Goal: Information Seeking & Learning: Check status

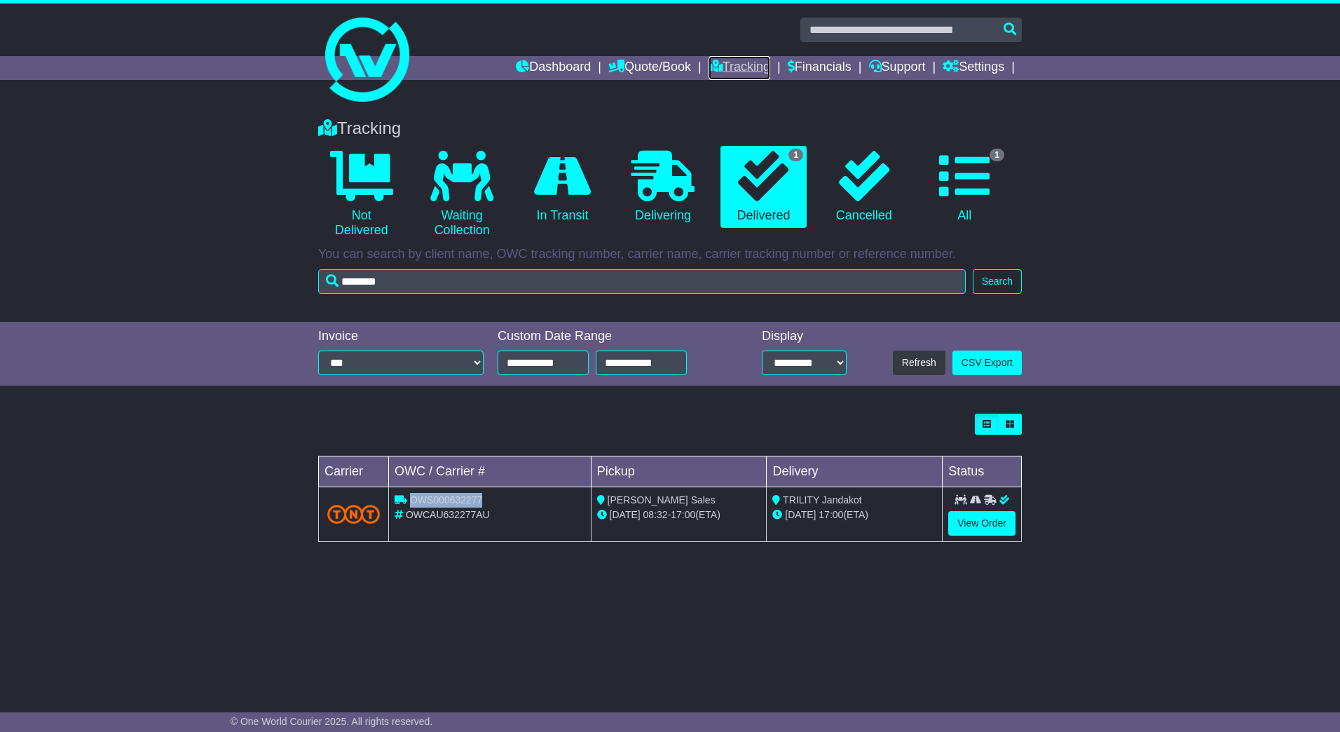
click at [719, 62] on link "Tracking" at bounding box center [740, 68] width 62 height 24
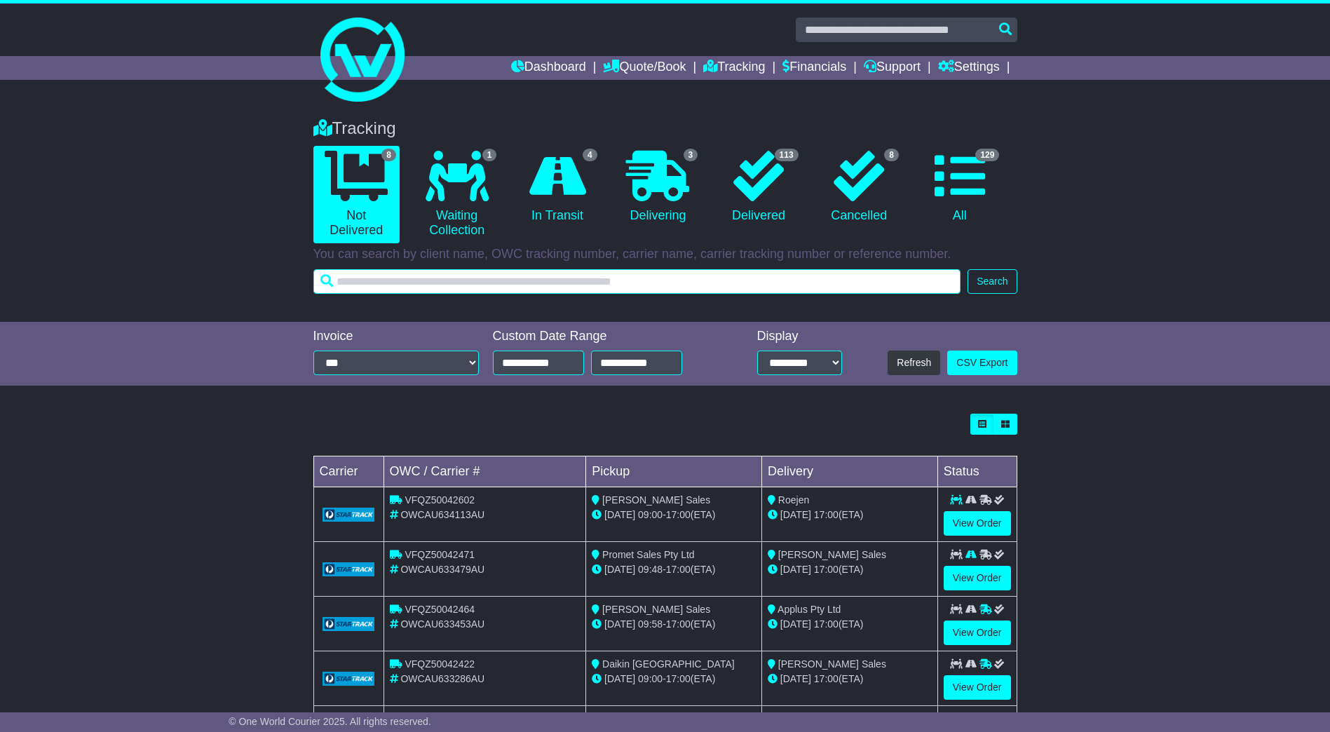
click at [662, 275] on input "text" at bounding box center [637, 281] width 648 height 25
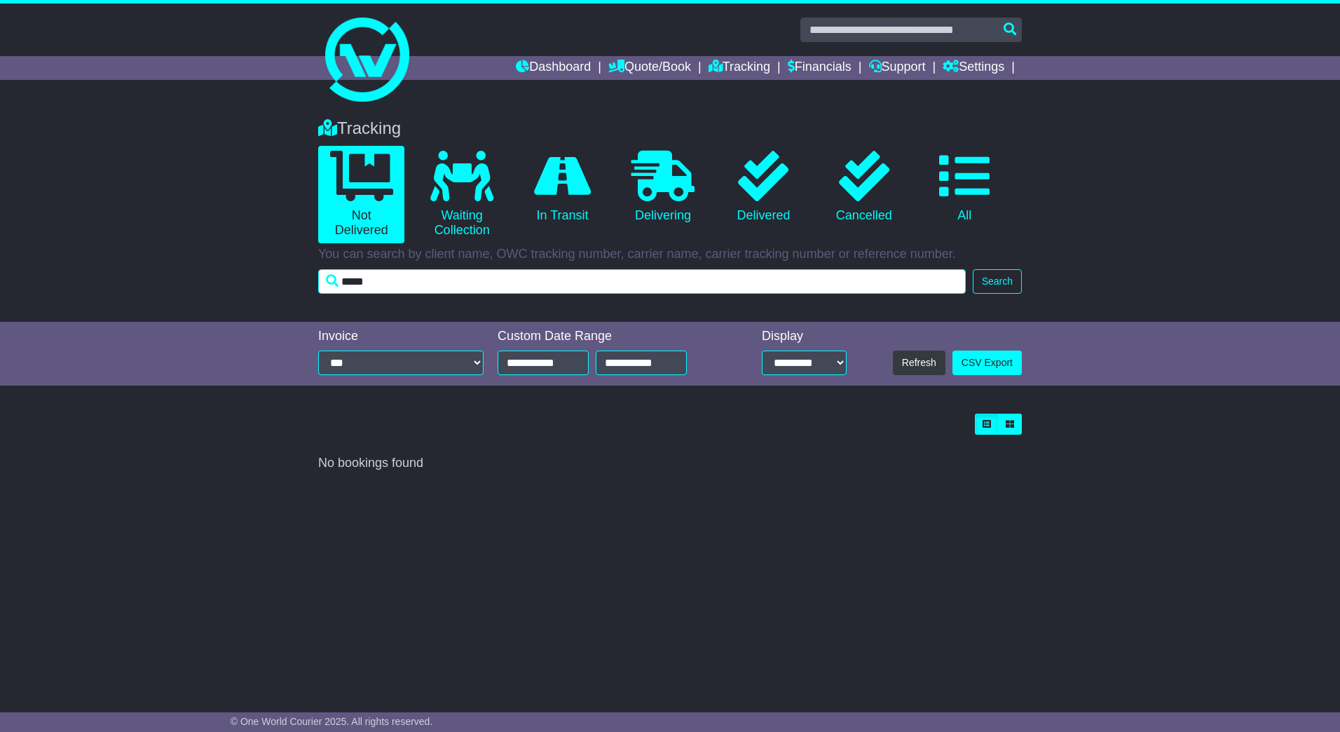
drag, startPoint x: 417, startPoint y: 286, endPoint x: 257, endPoint y: 287, distance: 159.8
click at [257, 287] on div "Tracking 0 Not Delivered 0 Waiting Collection 0 In Transit 0 Delivering 0" at bounding box center [670, 212] width 1340 height 217
type input "****"
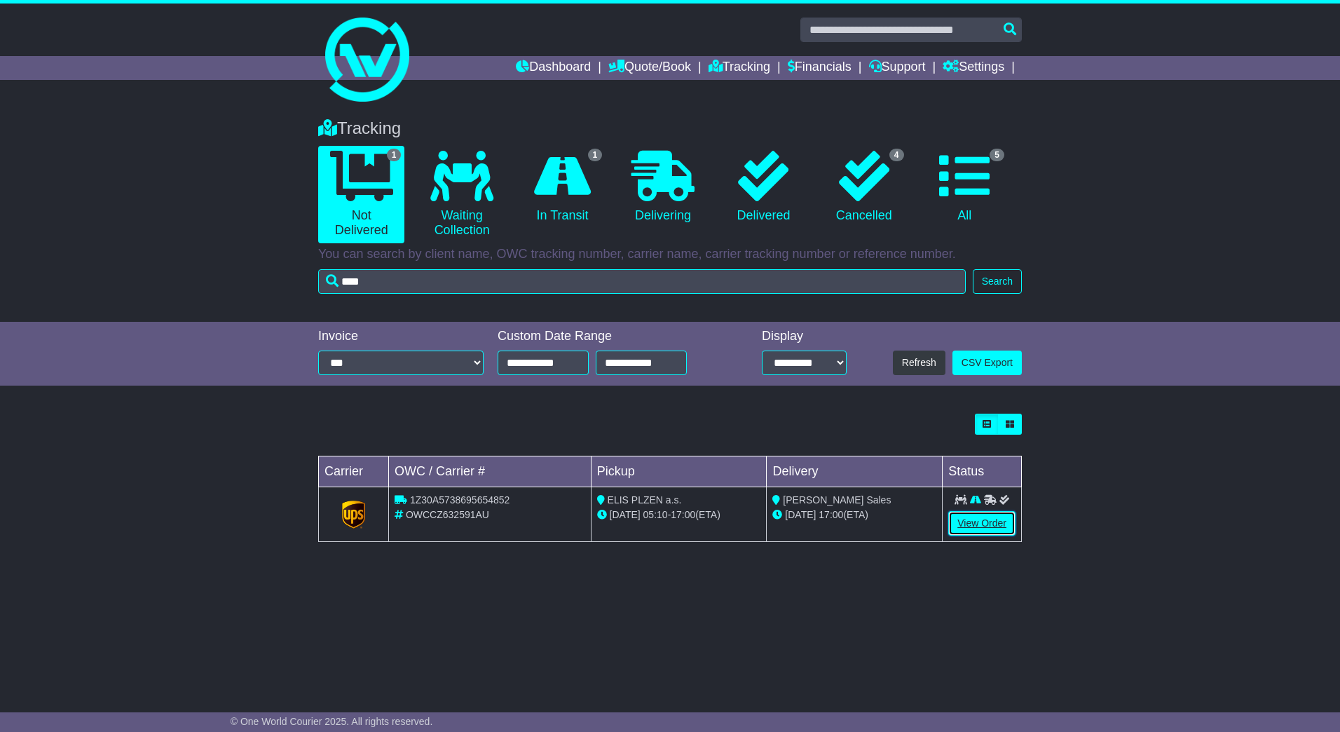
click at [992, 531] on link "View Order" at bounding box center [982, 523] width 67 height 25
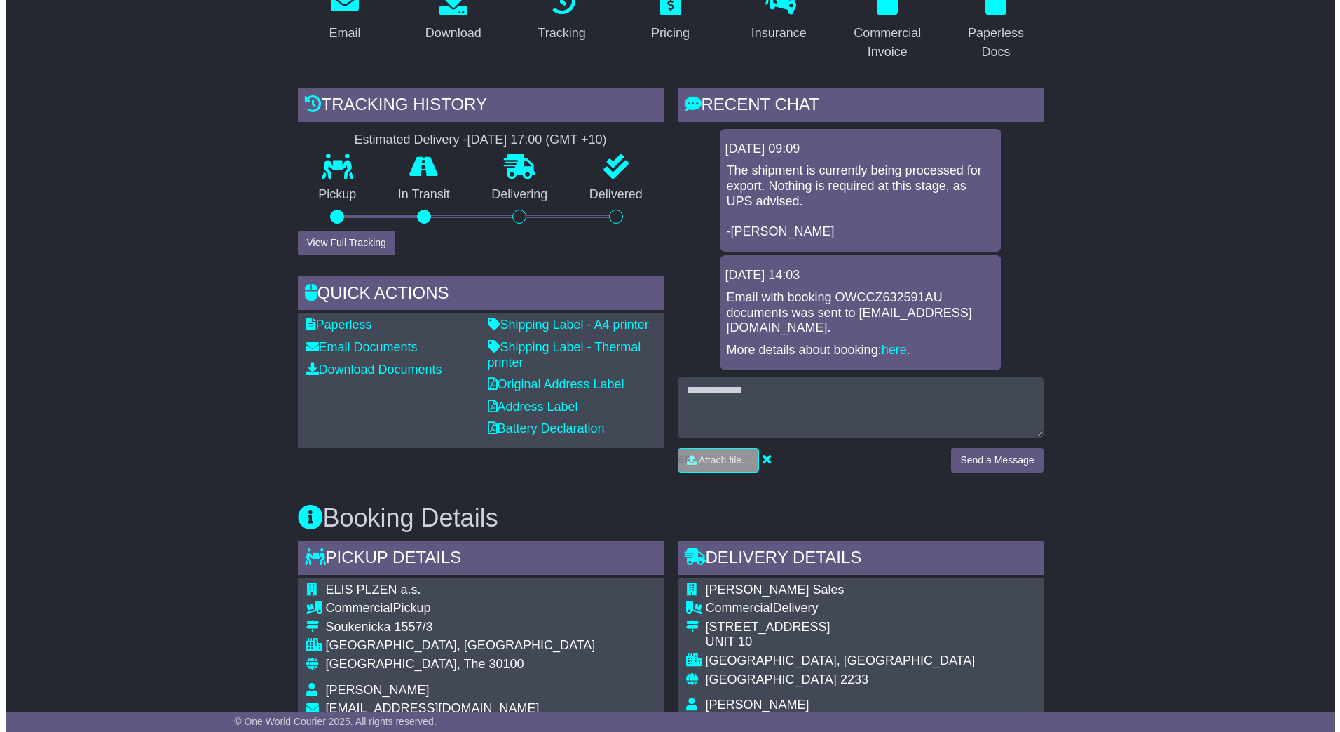
scroll to position [210, 0]
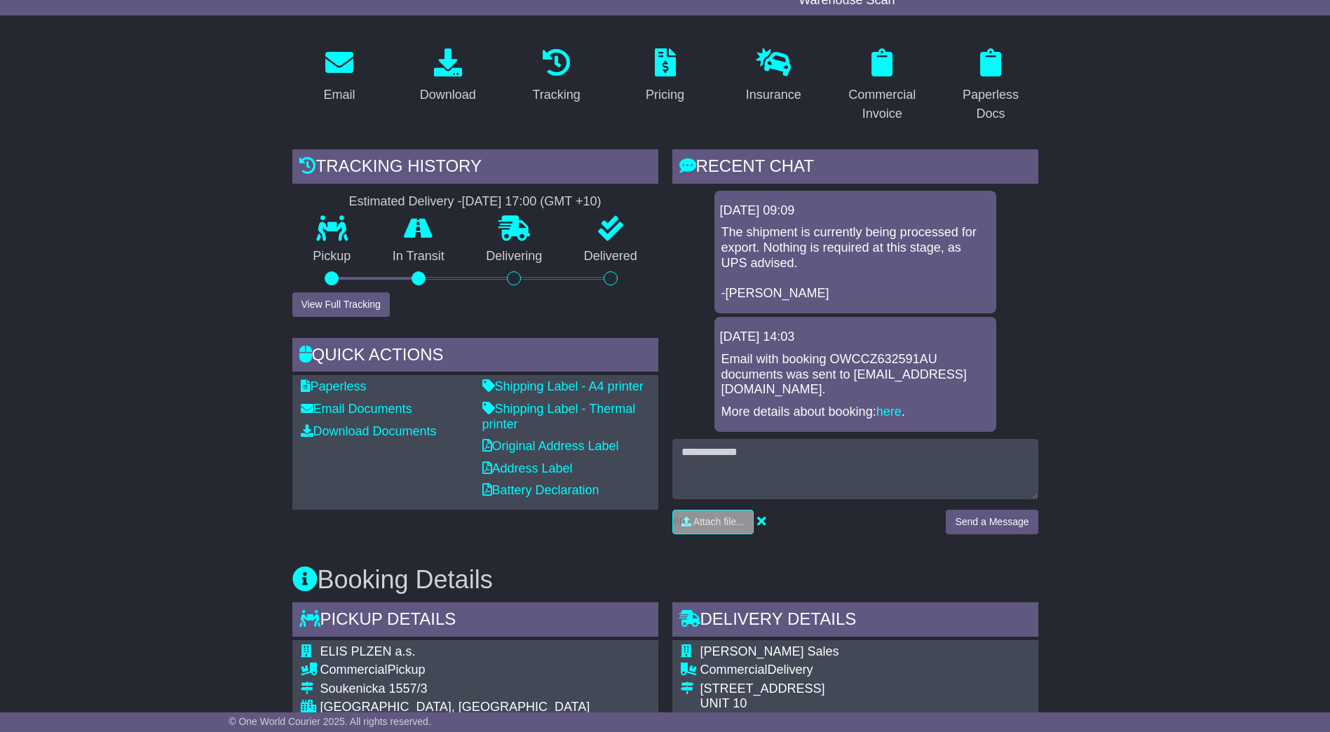
click at [339, 317] on div "Tracking history Estimated Delivery - [DATE] 17:00 (GMT +10) Pickup In Transit …" at bounding box center [475, 346] width 380 height 395
click at [335, 308] on button "View Full Tracking" at bounding box center [340, 304] width 97 height 25
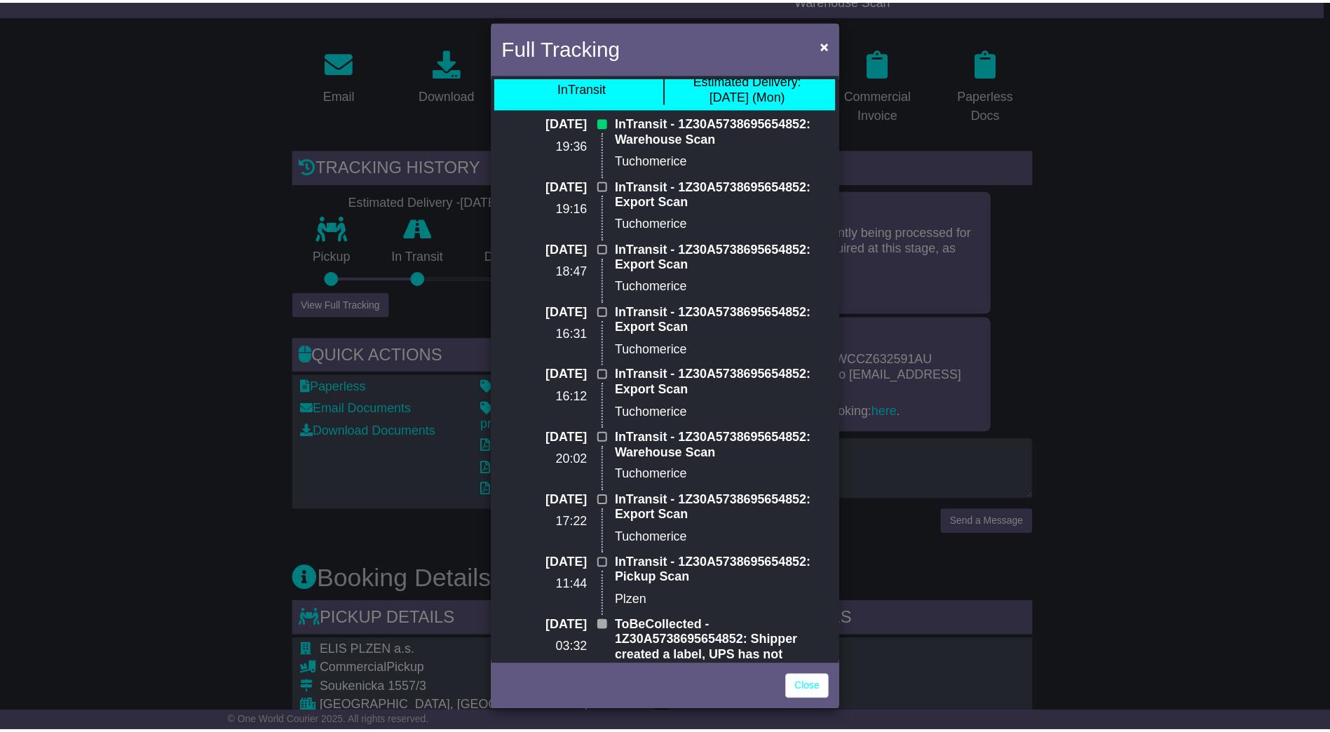
scroll to position [0, 0]
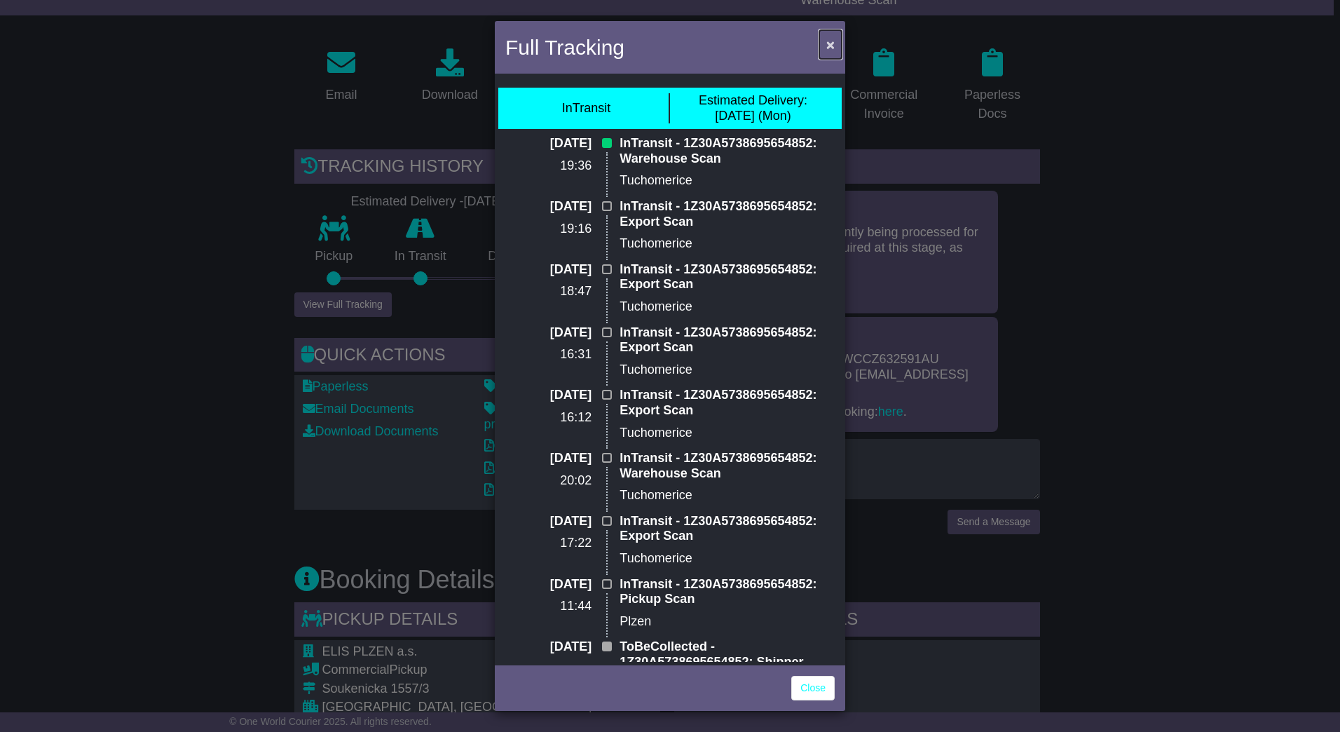
click at [827, 41] on span "×" at bounding box center [831, 44] width 8 height 16
